Goal: Task Accomplishment & Management: Use online tool/utility

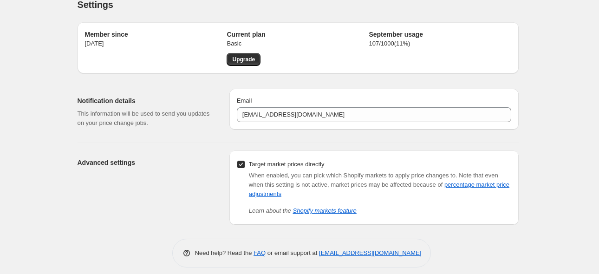
scroll to position [20, 0]
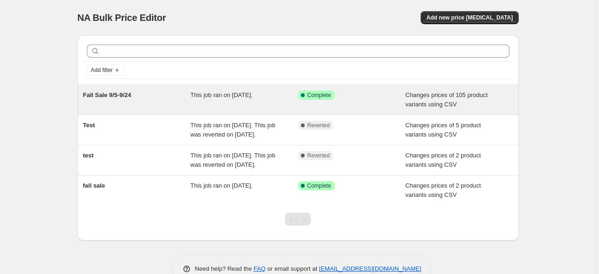
click at [143, 92] on div "Fall Sale 9/5-9/24" at bounding box center [137, 99] width 108 height 19
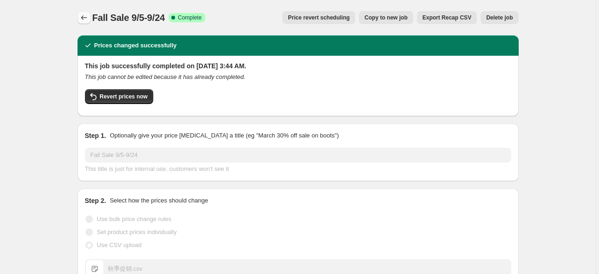
click at [82, 18] on icon "Price change jobs" at bounding box center [83, 17] width 9 height 9
